Goal: Browse casually: Explore the website without a specific task or goal

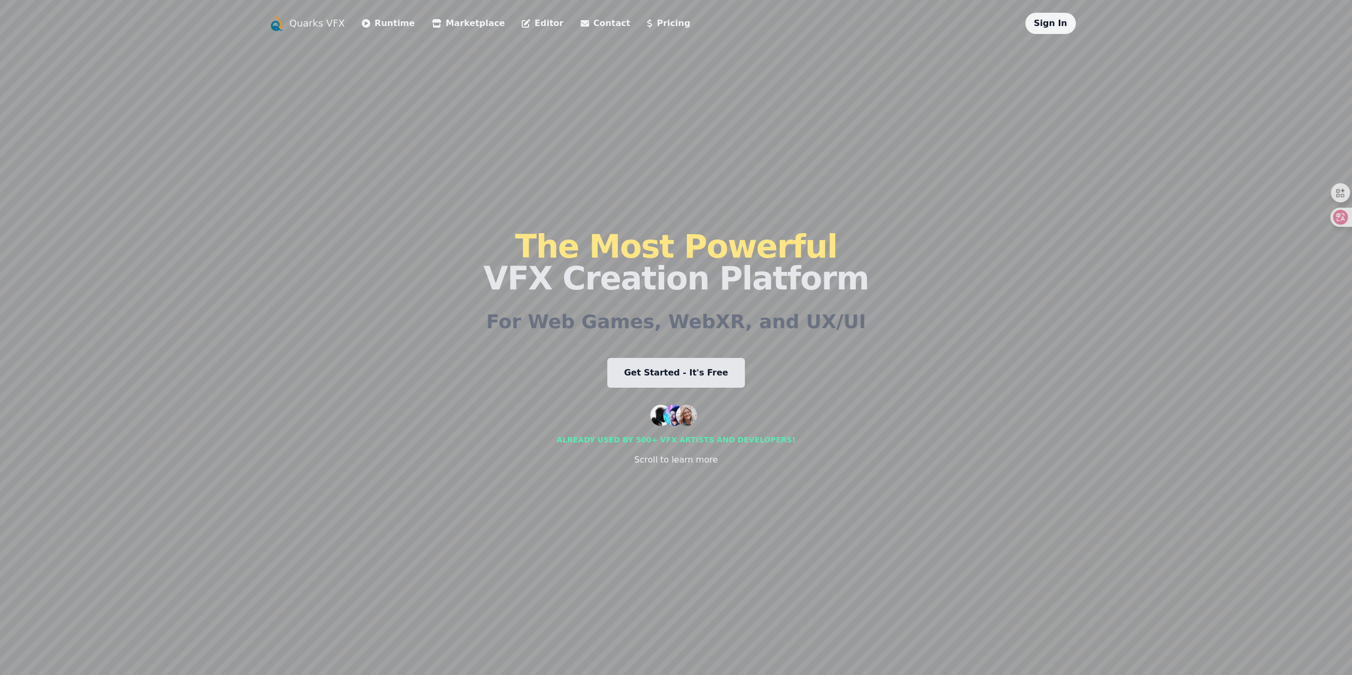
click at [664, 374] on link "Get Started - It's Free" at bounding box center [676, 373] width 138 height 30
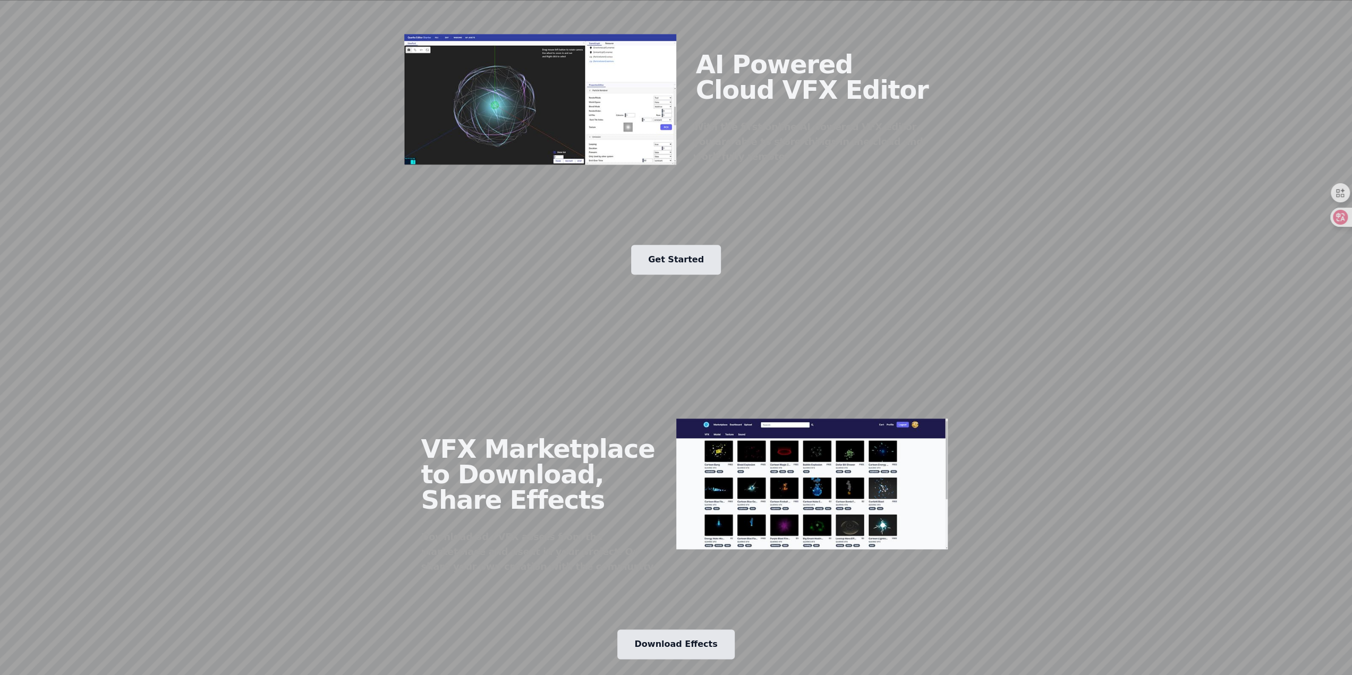
scroll to position [1222, 0]
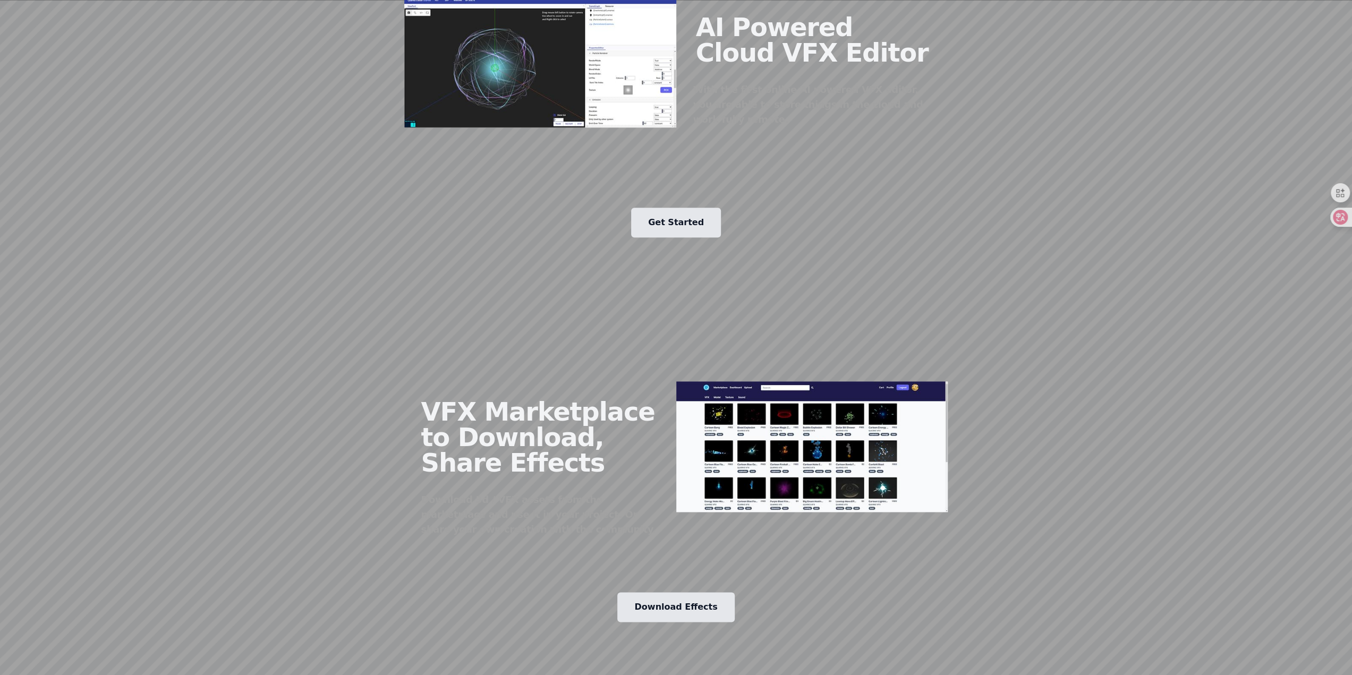
click at [782, 432] on img at bounding box center [812, 446] width 272 height 131
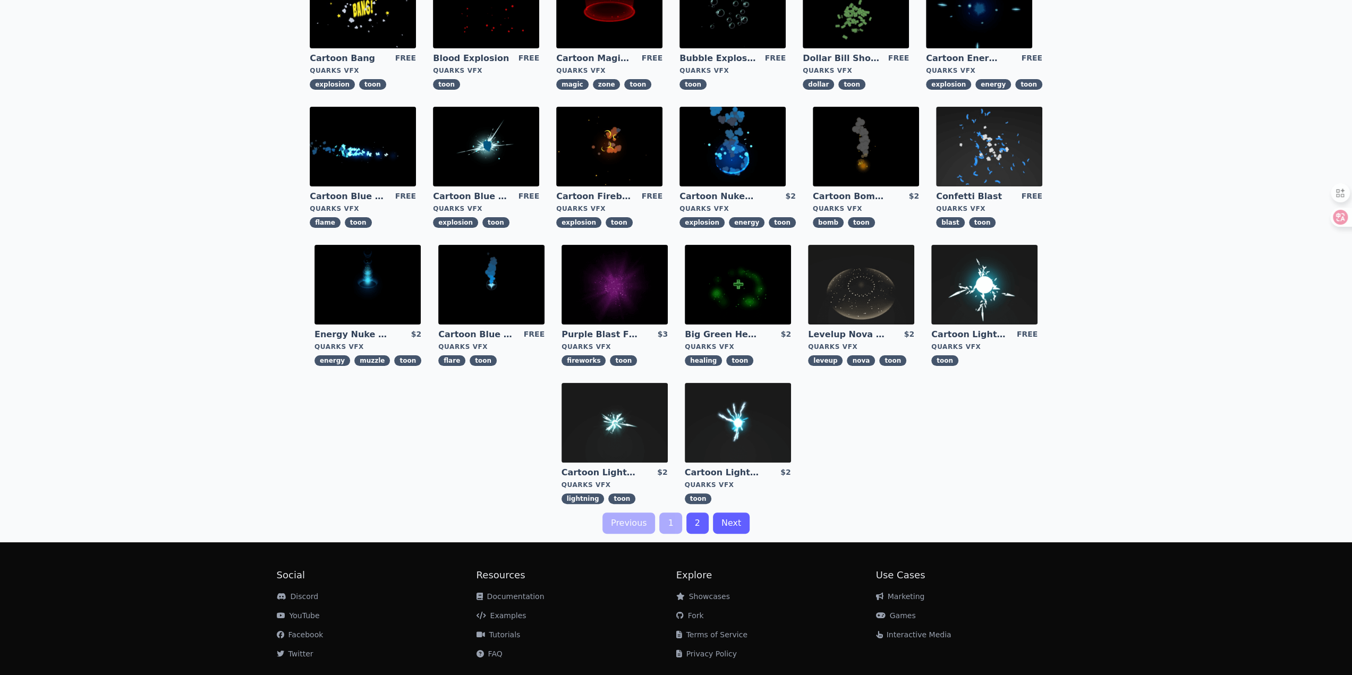
scroll to position [31, 0]
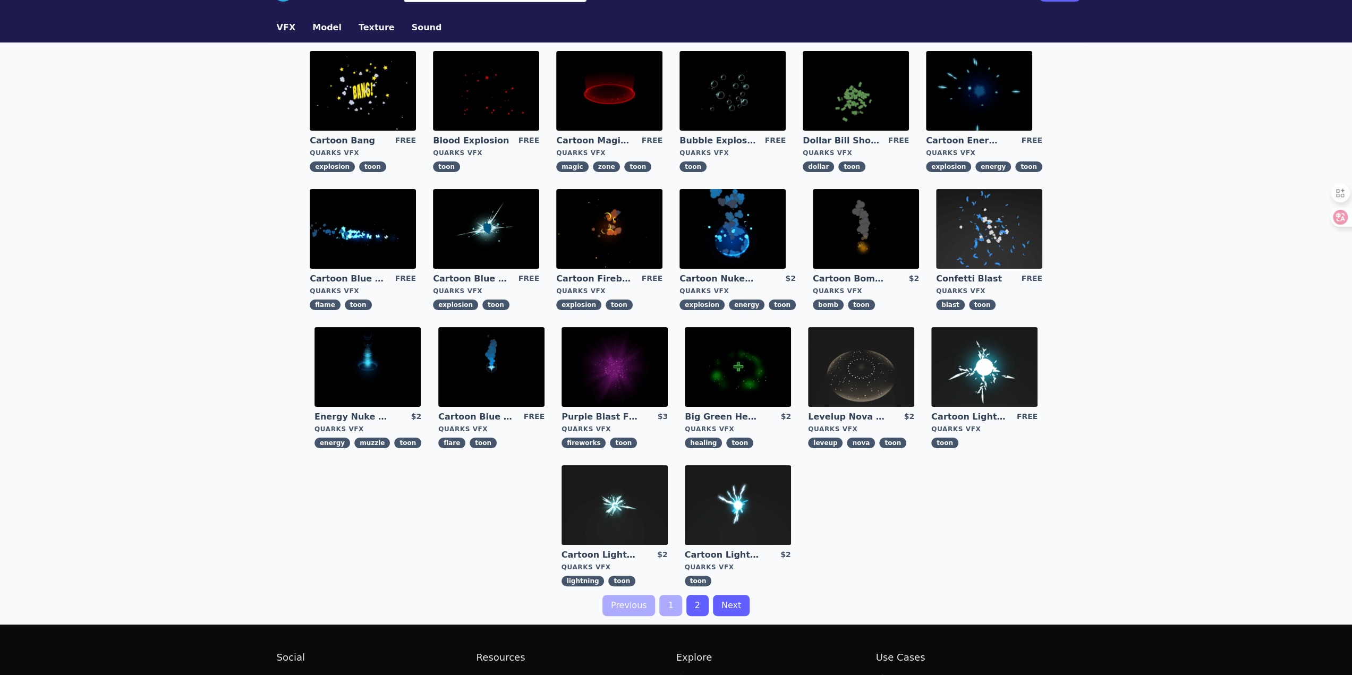
click at [618, 493] on img at bounding box center [615, 505] width 106 height 80
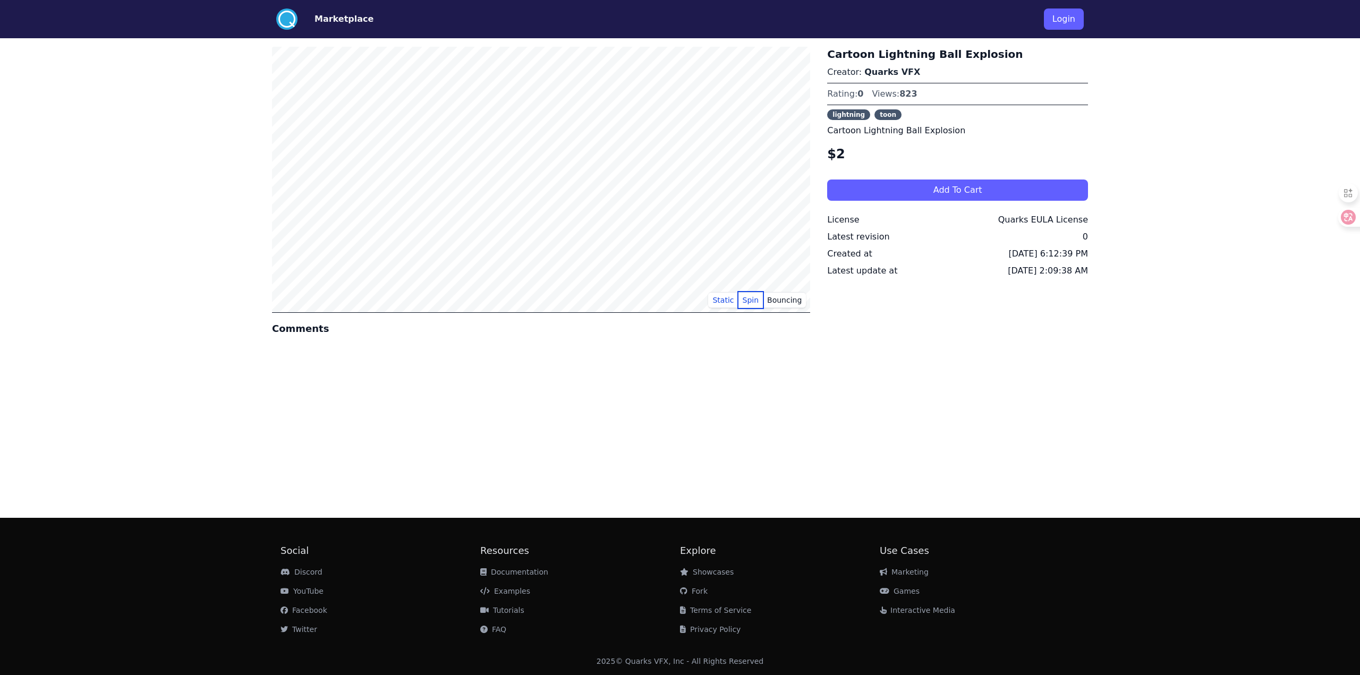
click at [754, 304] on button "Spin" at bounding box center [751, 300] width 25 height 16
click at [785, 295] on button "Bouncing" at bounding box center [784, 300] width 43 height 16
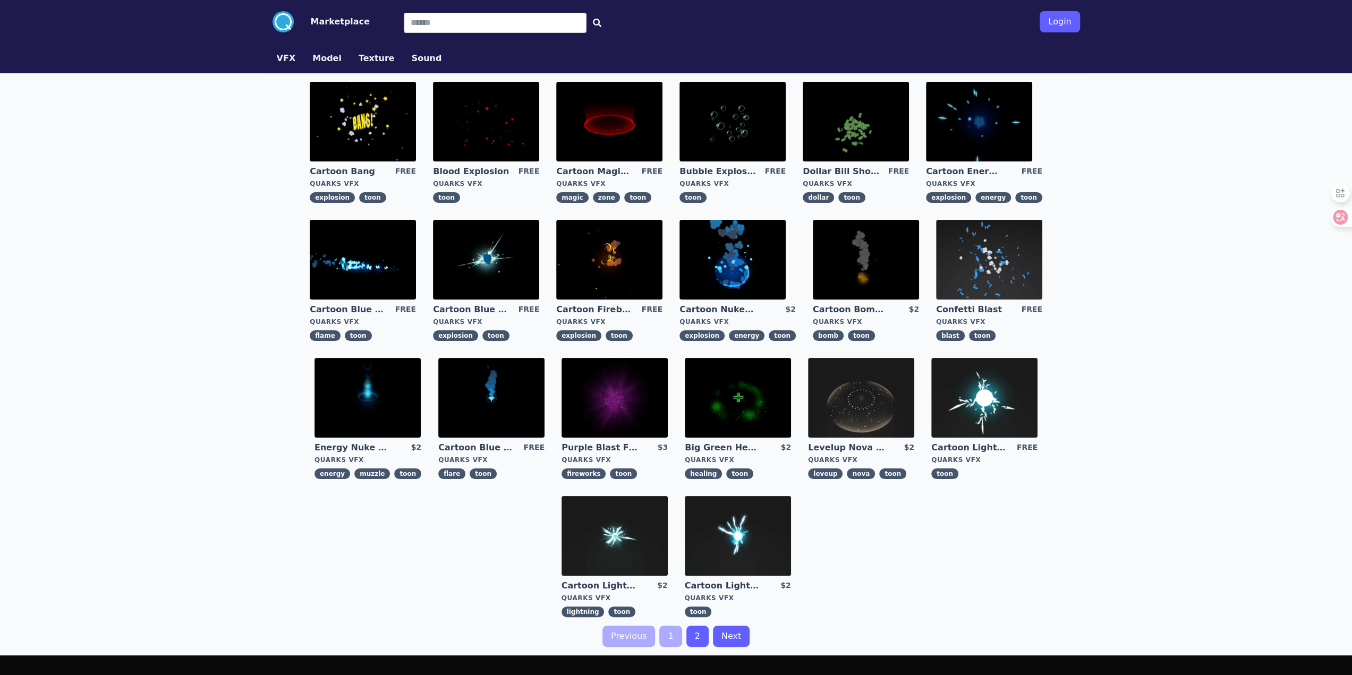
click at [610, 120] on img at bounding box center [609, 122] width 106 height 80
click at [744, 255] on img at bounding box center [733, 260] width 106 height 80
